Goal: Task Accomplishment & Management: Use online tool/utility

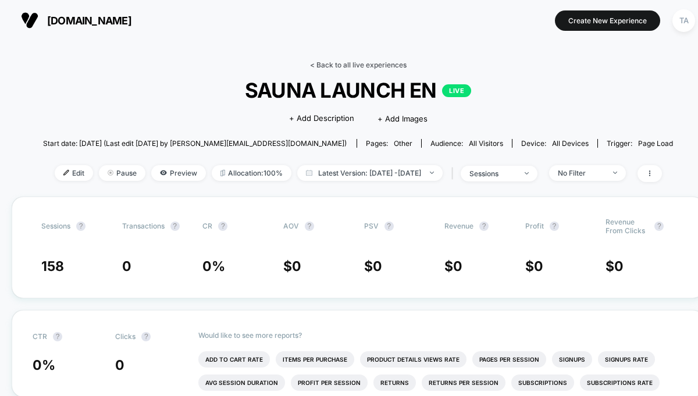
click at [323, 62] on link "< Back to all live experiences" at bounding box center [358, 64] width 97 height 9
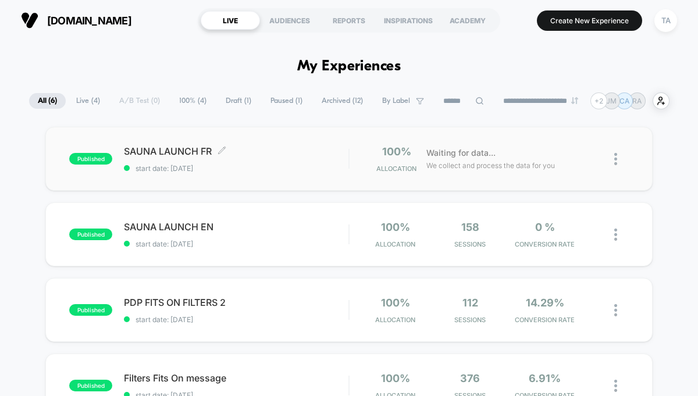
click at [177, 151] on span "SAUNA LAUNCH FR Click to edit experience details" at bounding box center [236, 151] width 224 height 12
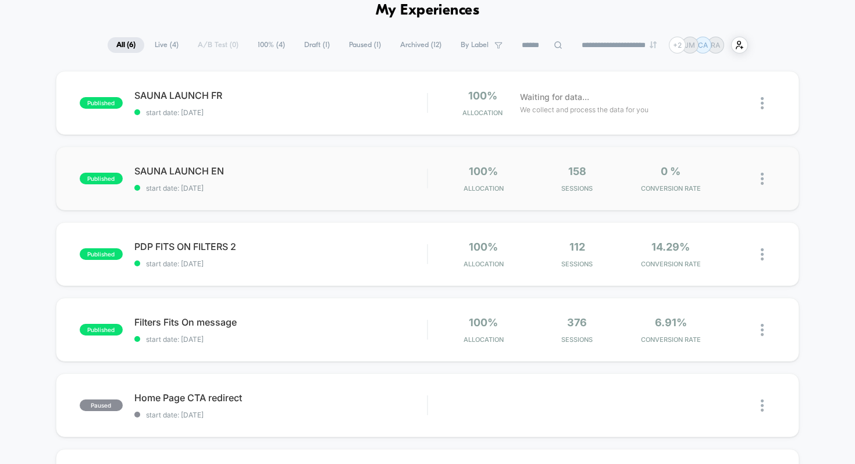
scroll to position [55, 0]
click at [230, 170] on icon at bounding box center [234, 170] width 9 height 9
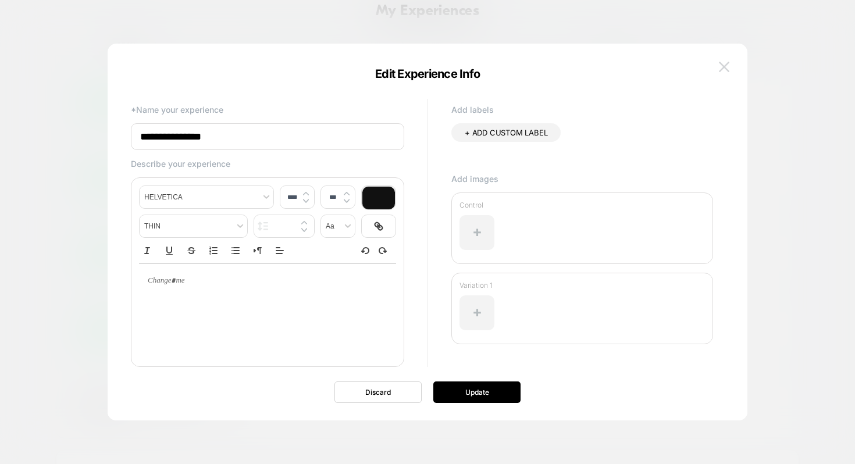
click at [727, 64] on img at bounding box center [724, 67] width 10 height 10
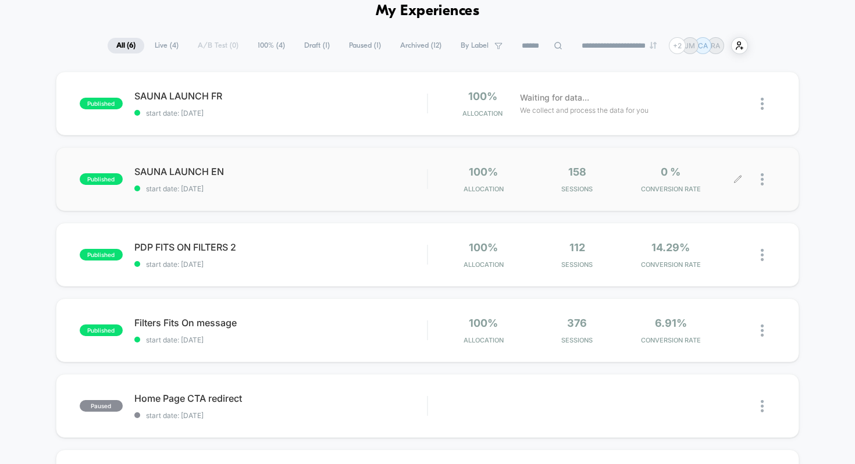
click at [761, 169] on div at bounding box center [767, 179] width 15 height 27
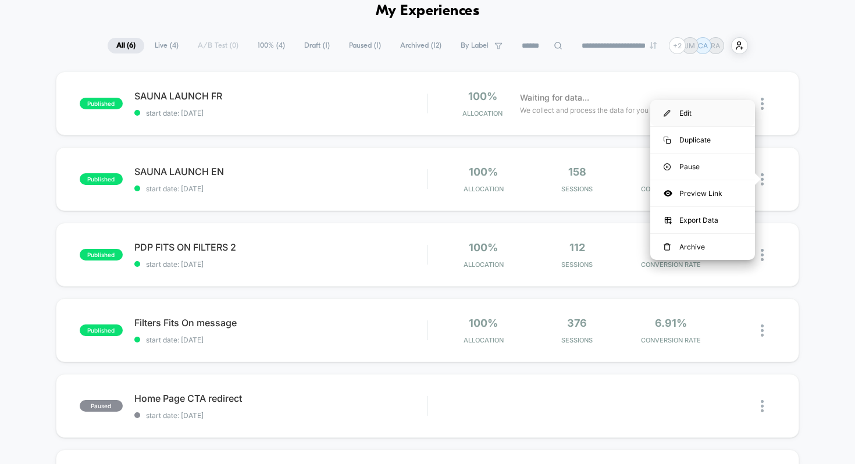
click at [682, 112] on div "Edit" at bounding box center [702, 113] width 105 height 26
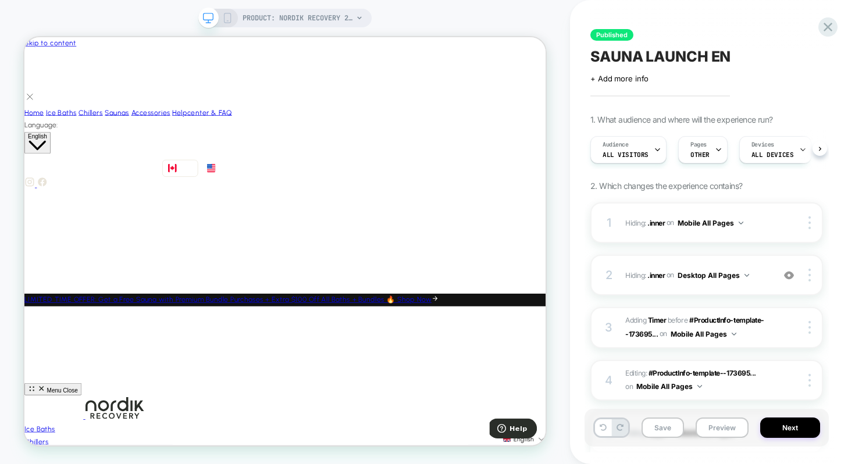
scroll to position [0, 1]
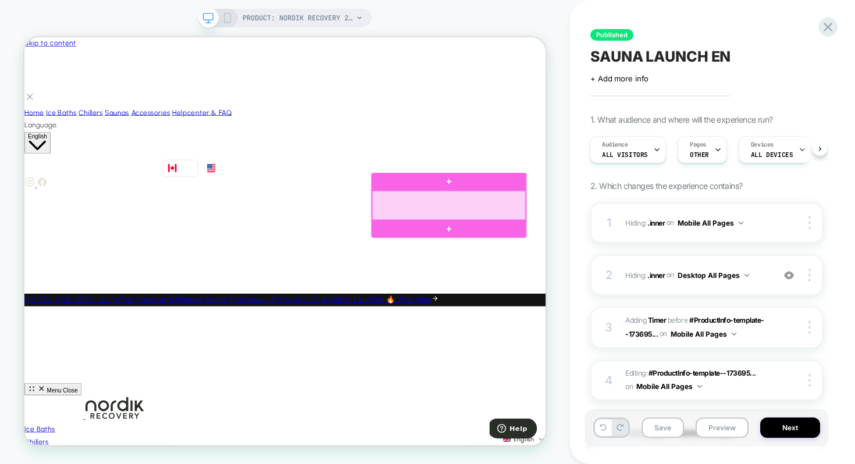
click at [620, 265] on div at bounding box center [590, 261] width 205 height 39
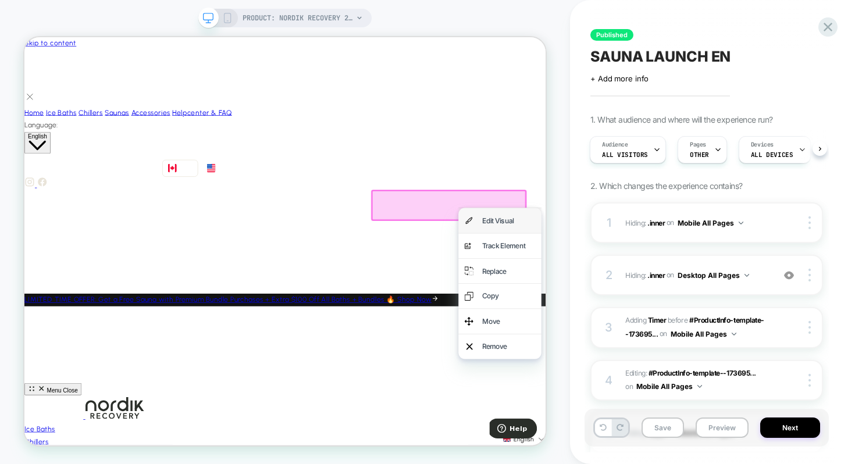
click at [649, 283] on div "Edit Visual" at bounding box center [669, 281] width 71 height 17
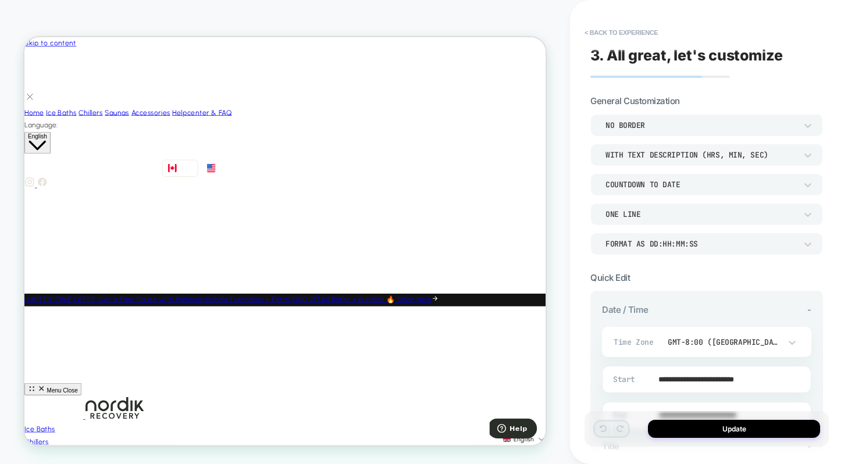
scroll to position [0, 0]
click at [757, 342] on div "GMT-8:00 ([GEOGRAPHIC_DATA])" at bounding box center [723, 342] width 113 height 10
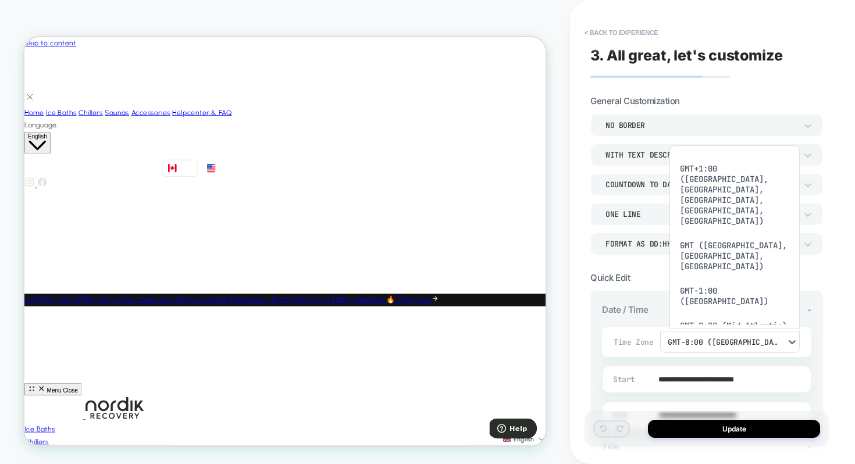
scroll to position [1041, 0]
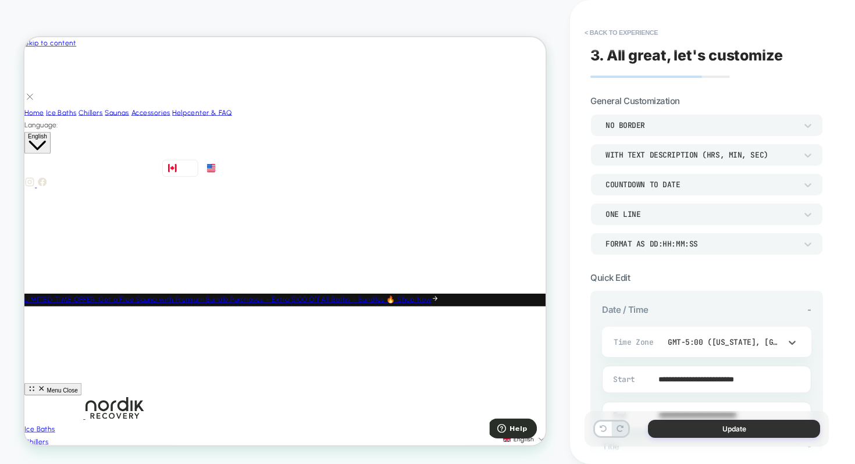
click at [749, 431] on button "Update" at bounding box center [734, 429] width 172 height 18
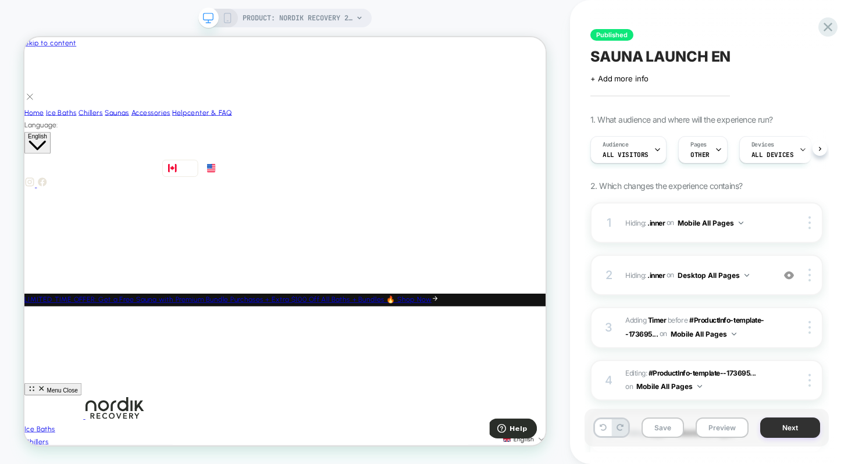
scroll to position [0, 1]
click at [788, 428] on button "Next" at bounding box center [790, 427] width 60 height 20
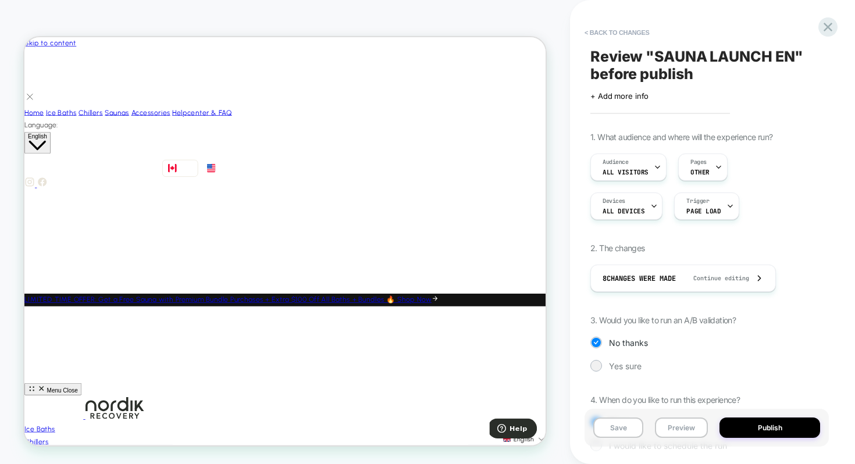
click at [788, 428] on button "Publish" at bounding box center [769, 427] width 101 height 20
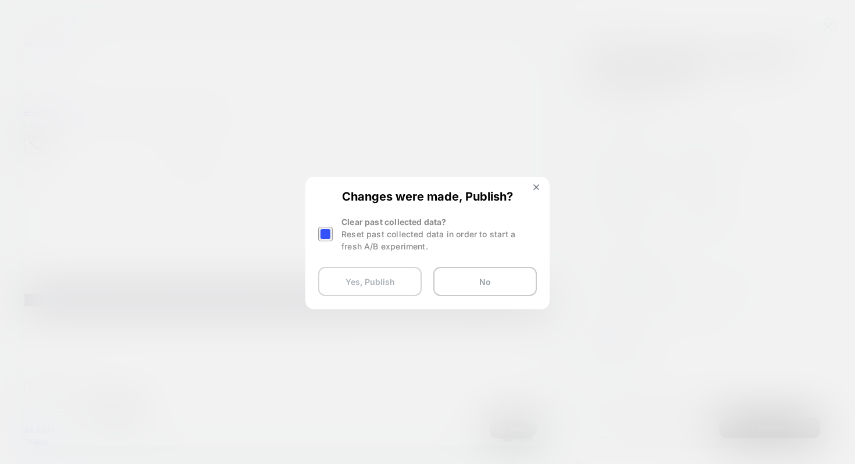
click at [386, 281] on button "Yes, Publish" at bounding box center [369, 281] width 103 height 29
